Goal: Task Accomplishment & Management: Use online tool/utility

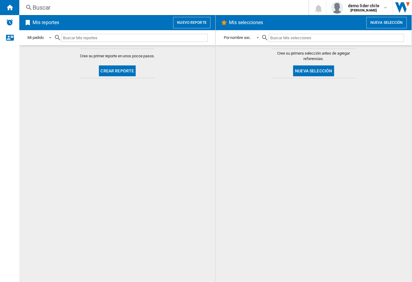
click at [276, 92] on div at bounding box center [314, 180] width 184 height 198
click at [196, 23] on button "Nuevo reporte" at bounding box center [191, 22] width 37 height 11
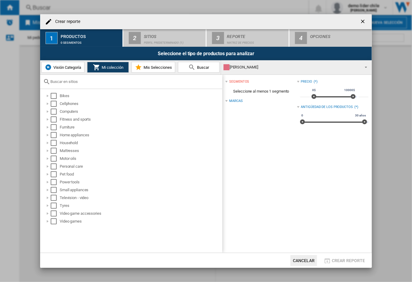
click at [71, 66] on span "Visión Categoría" at bounding box center [66, 67] width 29 height 5
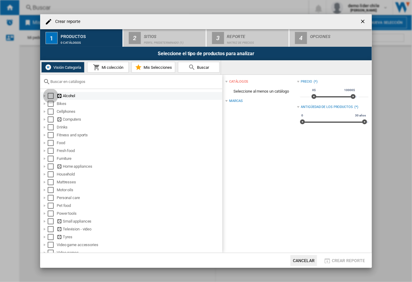
click at [53, 97] on div "Select" at bounding box center [51, 96] width 6 height 6
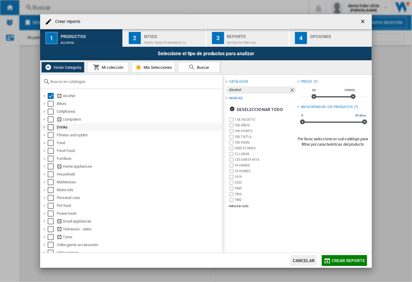
click at [52, 127] on div "Select" at bounding box center [51, 127] width 6 height 6
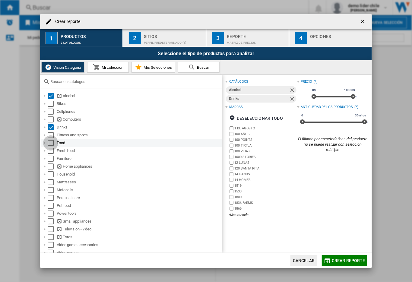
click at [51, 143] on div "Select" at bounding box center [51, 143] width 6 height 6
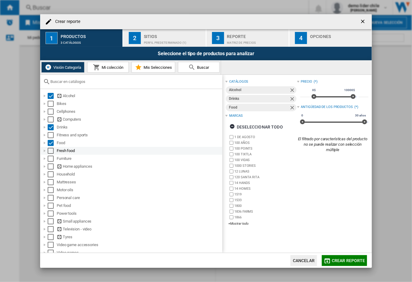
click at [50, 151] on div "Select" at bounding box center [51, 151] width 6 height 6
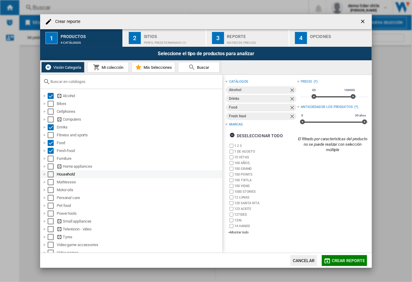
scroll to position [4, 0]
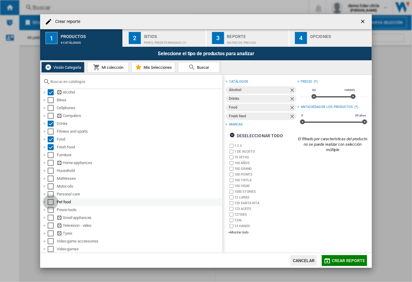
click at [50, 201] on div "Select" at bounding box center [51, 202] width 6 height 6
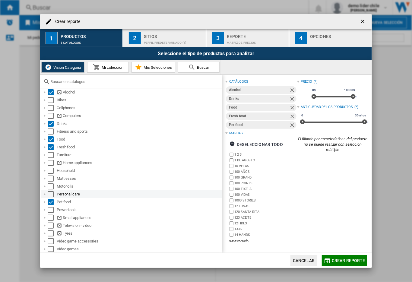
click at [50, 195] on div "Select" at bounding box center [51, 194] width 6 height 6
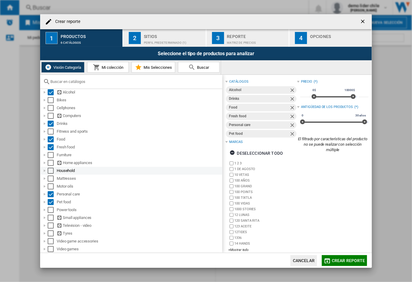
click at [53, 172] on div "Select" at bounding box center [51, 171] width 6 height 6
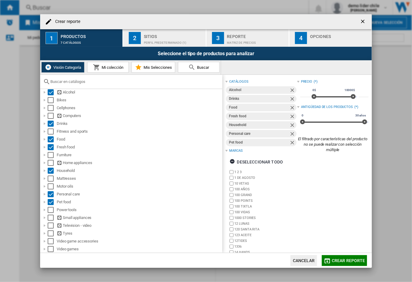
click at [167, 44] on button "2 Sitios Perfil predeterminado (1)" at bounding box center [164, 38] width 83 height 18
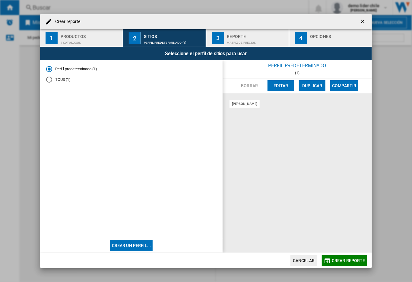
click at [63, 78] on md-radio-button "TOUS (1)" at bounding box center [131, 80] width 171 height 6
click at [285, 86] on button "Editar" at bounding box center [281, 85] width 27 height 11
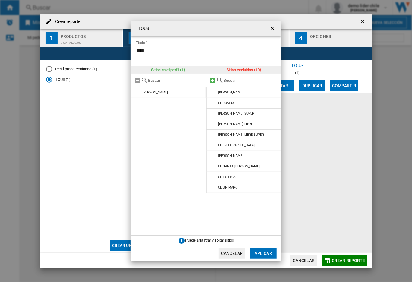
click at [213, 81] on md-icon at bounding box center [212, 80] width 7 height 7
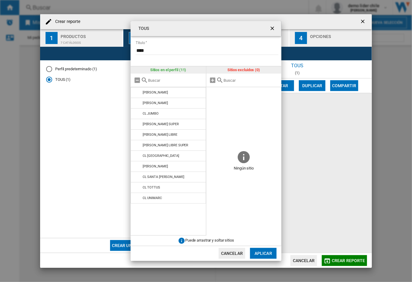
click at [260, 252] on button "Aplicar" at bounding box center [263, 253] width 27 height 11
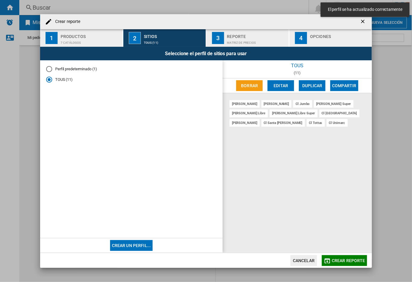
click at [340, 263] on button "Crear reporte" at bounding box center [344, 260] width 45 height 11
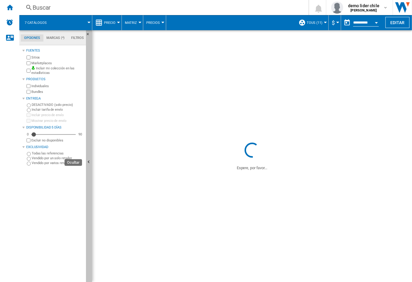
click at [87, 183] on button "Ocultar" at bounding box center [89, 162] width 6 height 265
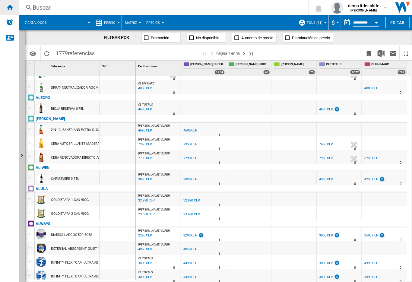
click at [13, 7] on div "Inicio" at bounding box center [9, 7] width 19 height 15
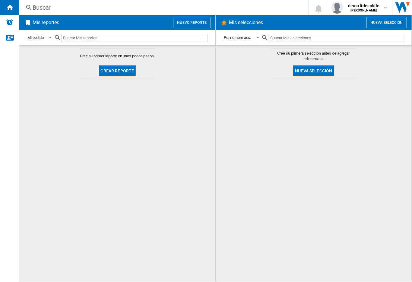
click at [200, 23] on button "Nuevo reporte" at bounding box center [191, 22] width 37 height 11
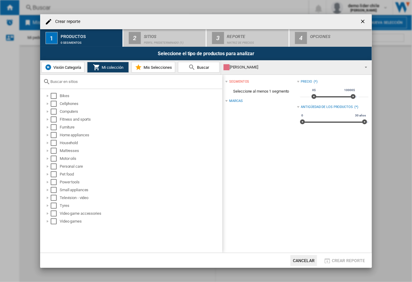
click at [71, 68] on span "Visión Categoría" at bounding box center [66, 67] width 29 height 5
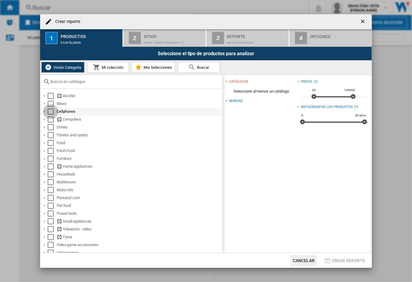
click at [49, 113] on div "Select" at bounding box center [51, 112] width 6 height 6
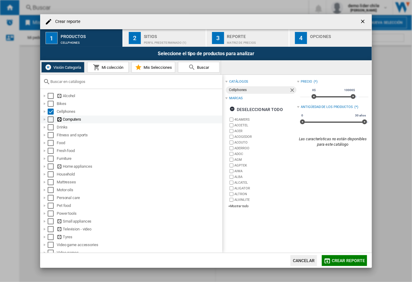
click at [49, 118] on div "Select" at bounding box center [51, 119] width 6 height 6
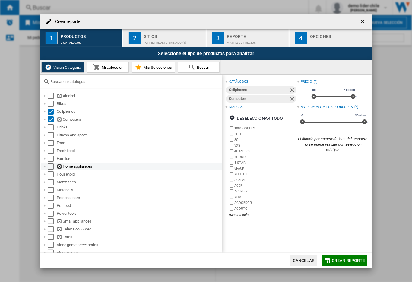
click at [50, 167] on div "Select" at bounding box center [51, 167] width 6 height 6
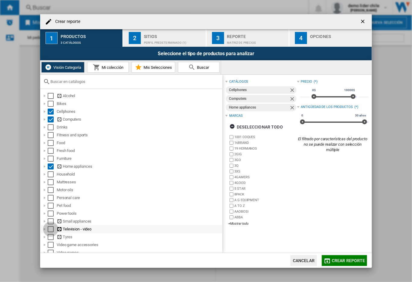
click at [51, 228] on div "Select" at bounding box center [51, 229] width 6 height 6
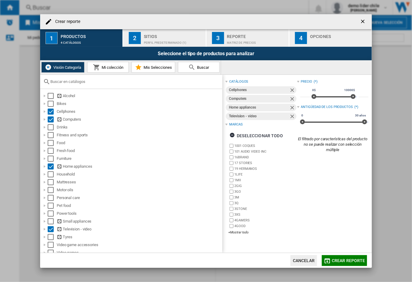
click at [181, 44] on div "Perfil predeterminado (1)" at bounding box center [173, 41] width 59 height 6
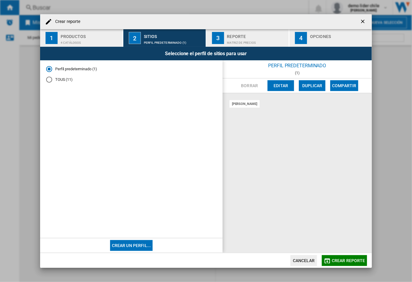
click at [56, 83] on md-radio-group "Perfil predeterminado (1) TOUS (11)" at bounding box center [131, 76] width 171 height 21
click at [56, 79] on md-radio-button "TOUS (11)" at bounding box center [131, 80] width 171 height 6
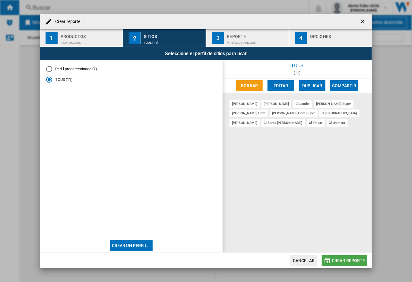
click at [343, 261] on span "Crear reporte" at bounding box center [348, 260] width 33 height 5
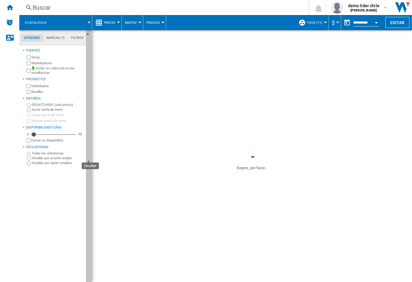
click at [88, 190] on button "Ocultar" at bounding box center [89, 162] width 6 height 265
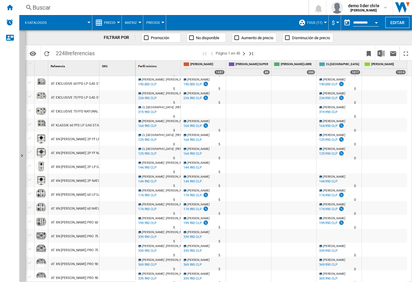
scroll to position [146, 0]
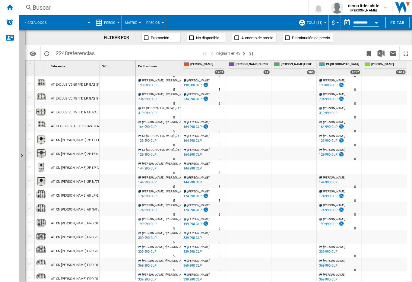
click at [229, 266] on div at bounding box center [248, 265] width 45 height 14
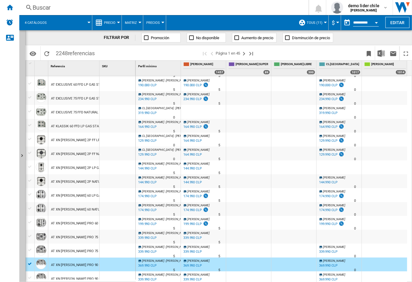
drag, startPoint x: 255, startPoint y: 269, endPoint x: 234, endPoint y: 266, distance: 20.4
click at [234, 266] on div at bounding box center [248, 265] width 45 height 14
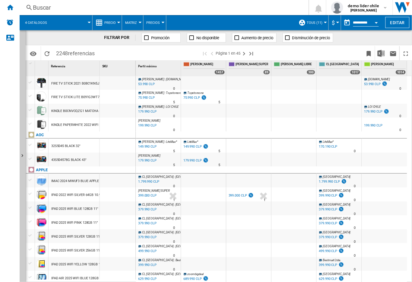
scroll to position [538, 0]
